Goal: Information Seeking & Learning: Learn about a topic

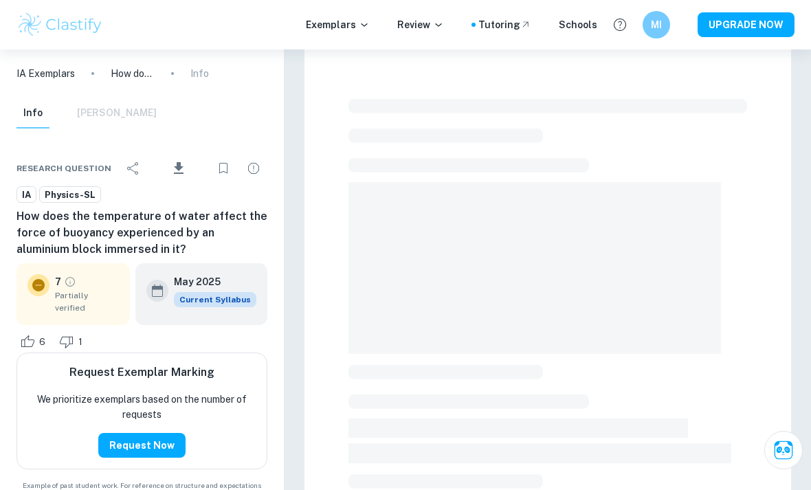
scroll to position [262, 0]
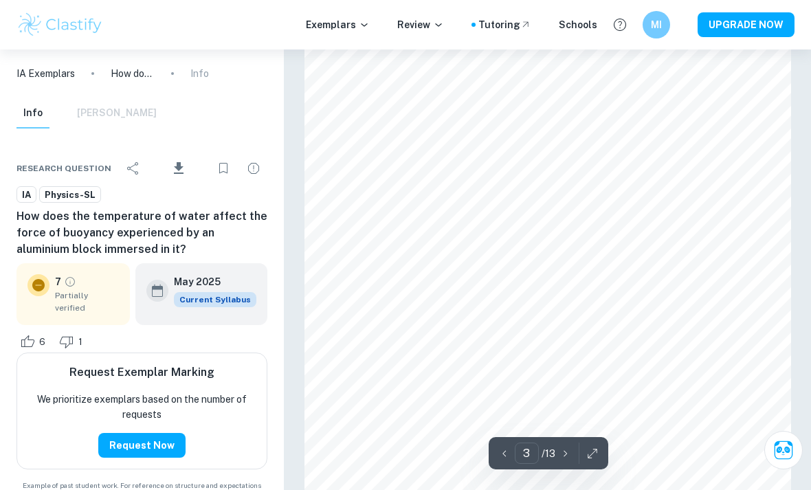
scroll to position [1650, 0]
type input "2"
